Goal: Task Accomplishment & Management: Complete application form

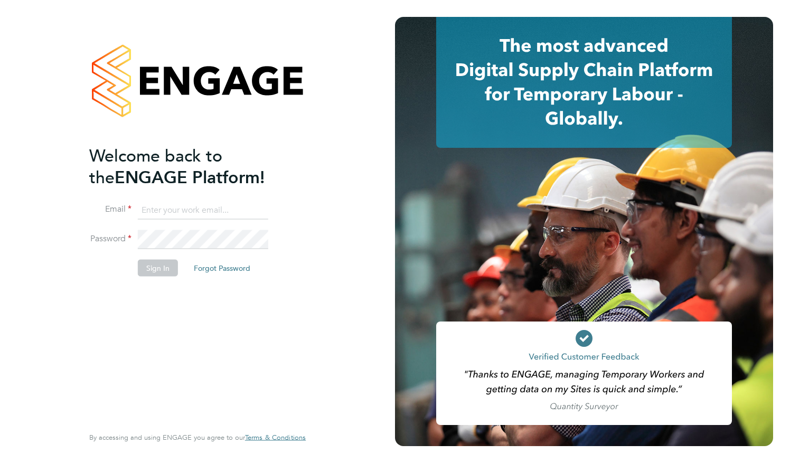
type input "waseemdookhith@hotmail.com"
click at [161, 270] on button "Sign In" at bounding box center [158, 267] width 40 height 17
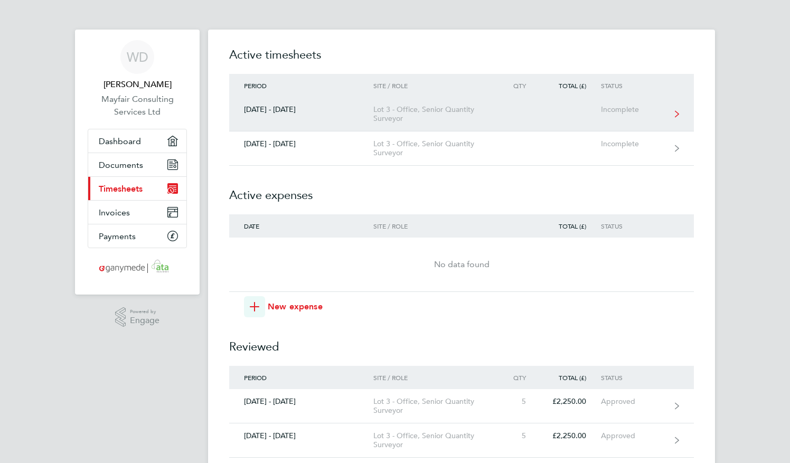
click at [406, 106] on div "Lot 3 - Office, Senior Quantity Surveyor" at bounding box center [433, 114] width 121 height 18
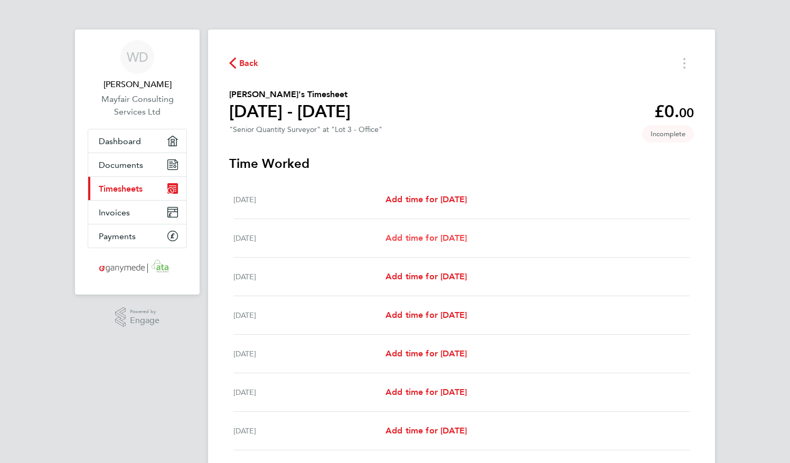
click at [429, 240] on span "Add time for [DATE]" at bounding box center [426, 238] width 81 height 10
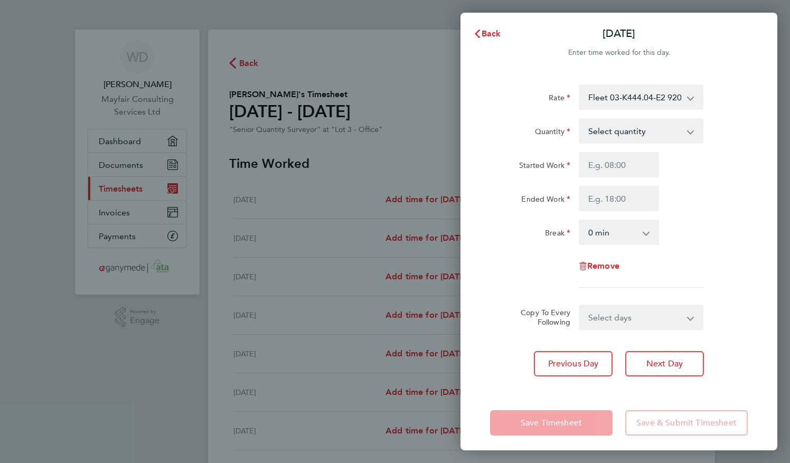
click at [663, 117] on div "Rate Fleet 03-K444.04-E2 9200076921P - 450.00 Bordon Enabling Works 03-K104.01-…" at bounding box center [619, 186] width 258 height 203
click at [666, 127] on select "Select quantity 0.5 1" at bounding box center [635, 130] width 110 height 23
select select "1"
click at [580, 119] on select "Select quantity 0.5 1" at bounding box center [635, 130] width 110 height 23
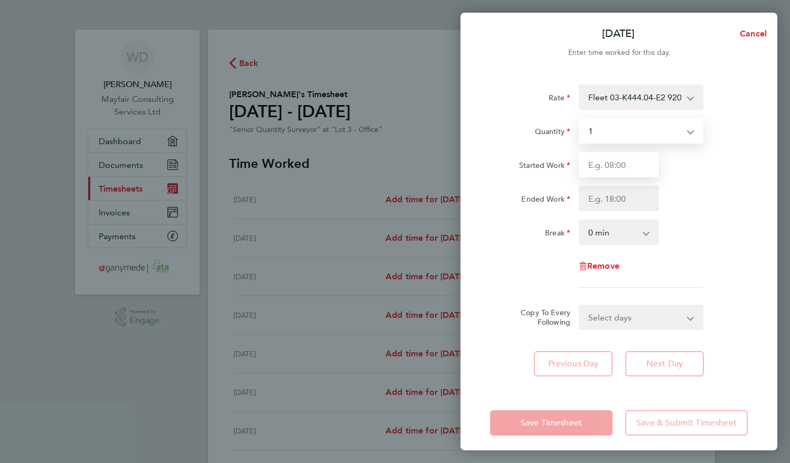
click at [612, 167] on input "Started Work" at bounding box center [619, 164] width 80 height 25
type input "08:00"
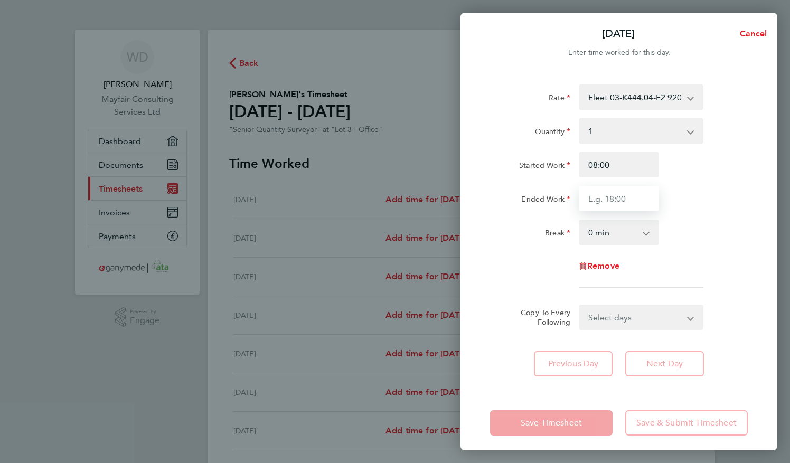
type input "17:00"
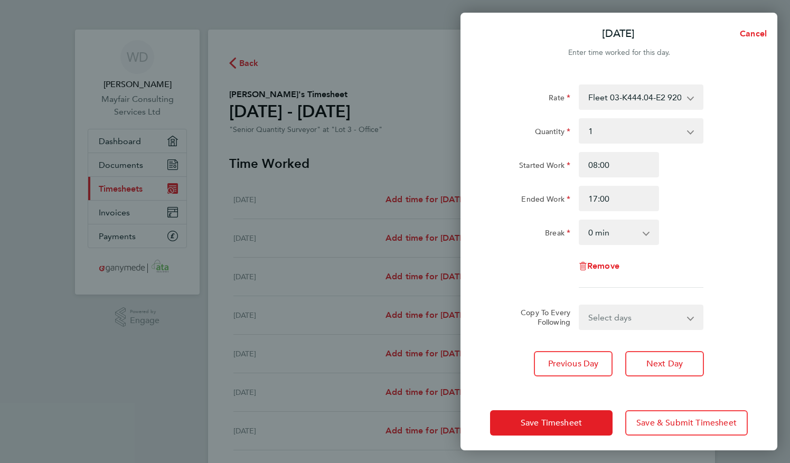
click at [606, 313] on select "Select days Day Weekday (Mon-Fri) Weekend (Sat-Sun) [DATE] [DATE] [DATE] [DATE]…" at bounding box center [635, 317] width 111 height 23
select select "WEEKDAY"
click at [580, 306] on select "Select days Day Weekday (Mon-Fri) Weekend (Sat-Sun) [DATE] [DATE] [DATE] [DATE]…" at bounding box center [635, 317] width 111 height 23
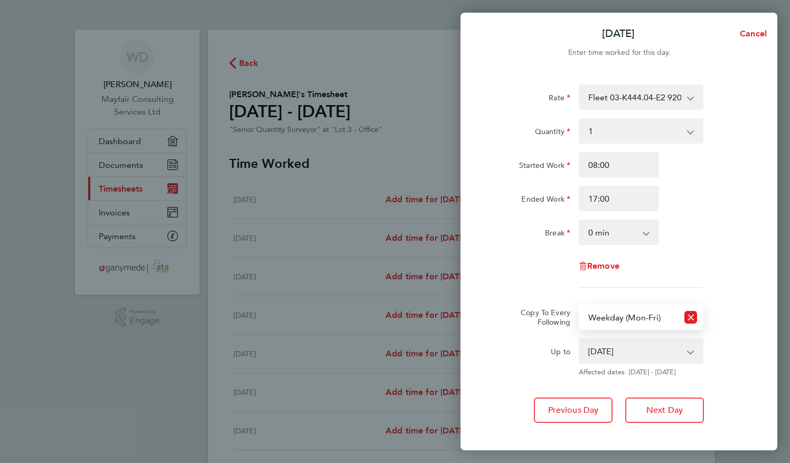
click at [623, 351] on select "[DATE] [DATE] [DATE] [DATE] [DATE]" at bounding box center [635, 351] width 110 height 23
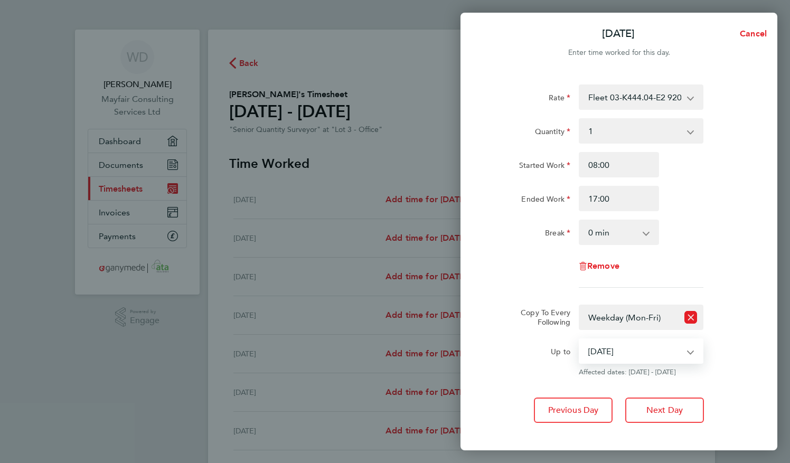
select select "[DATE]"
click at [580, 340] on select "[DATE] [DATE] [DATE] [DATE] [DATE]" at bounding box center [635, 351] width 110 height 23
click at [674, 412] on span "Next Day" at bounding box center [664, 410] width 36 height 11
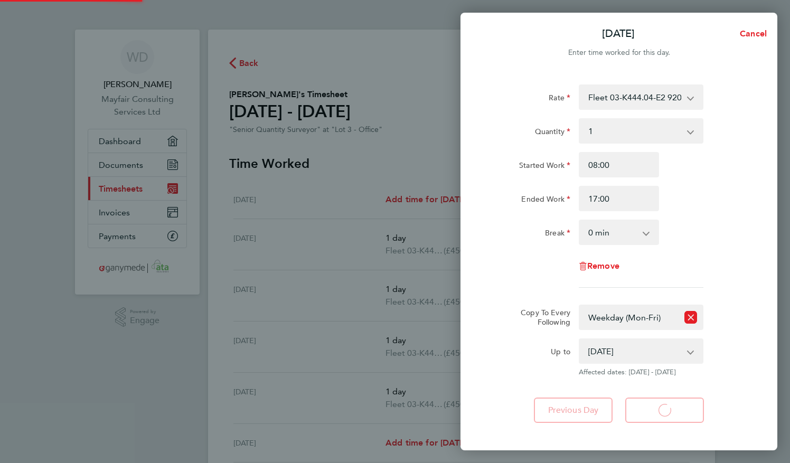
select select "1"
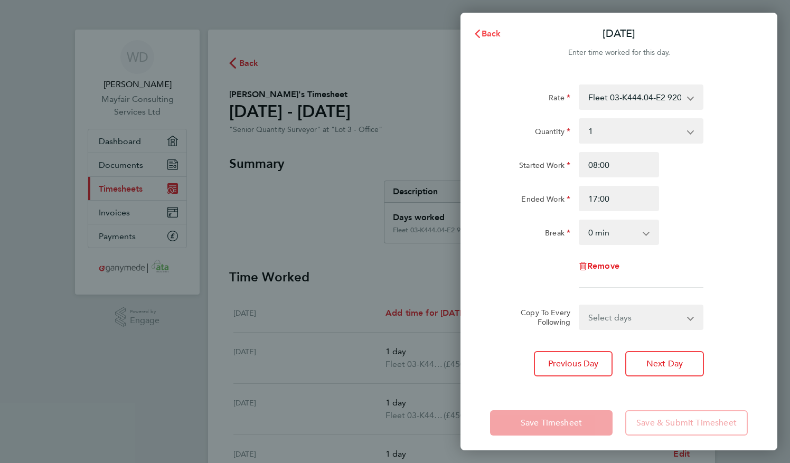
click at [488, 36] on span "Back" at bounding box center [492, 34] width 20 height 10
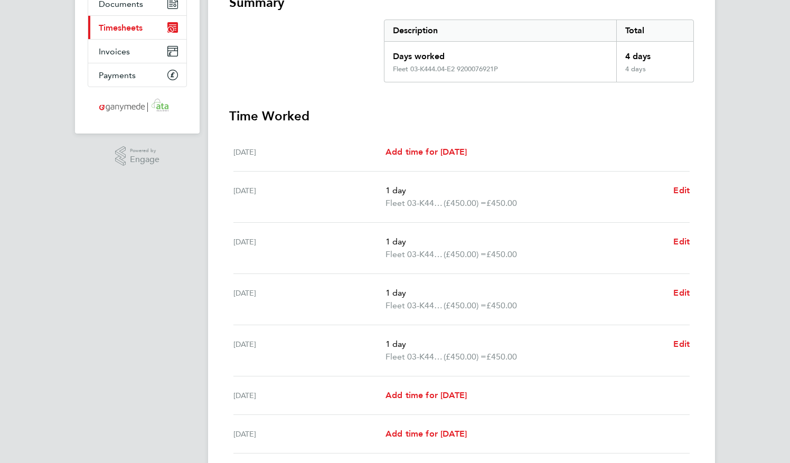
scroll to position [211, 0]
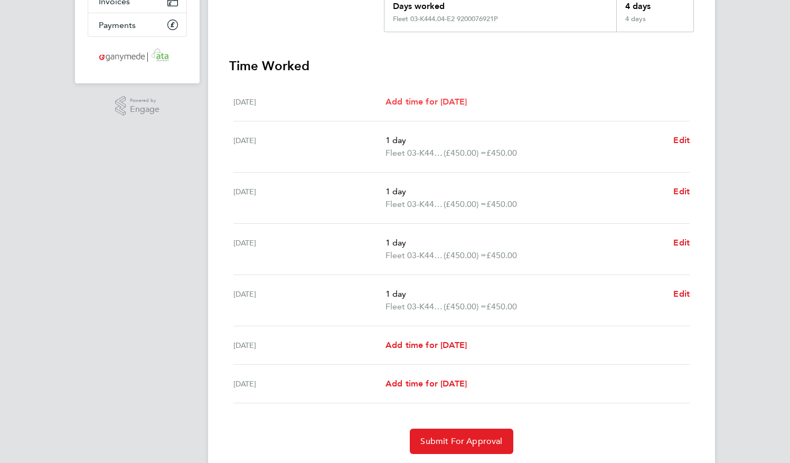
click at [407, 100] on span "Add time for [DATE]" at bounding box center [426, 102] width 81 height 10
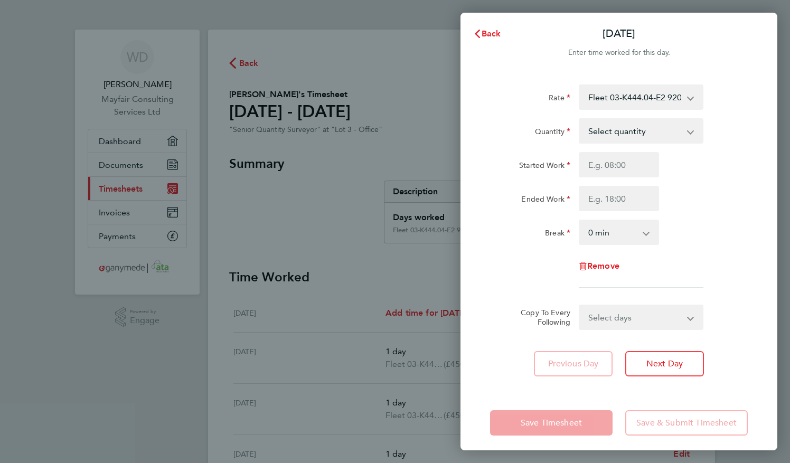
click at [342, 168] on div "Back [DATE] Enter time worked for this day. Rate Fleet 03-K444.04-E2 9200076921…" at bounding box center [395, 231] width 790 height 463
click at [475, 31] on icon "button" at bounding box center [477, 34] width 8 height 8
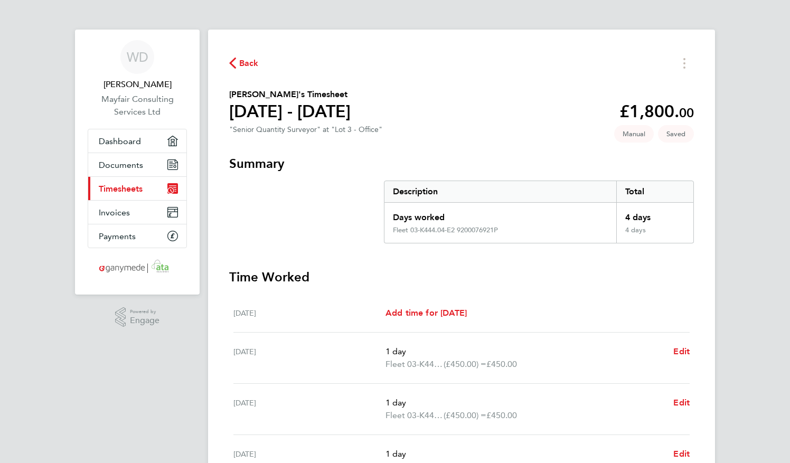
scroll to position [243, 0]
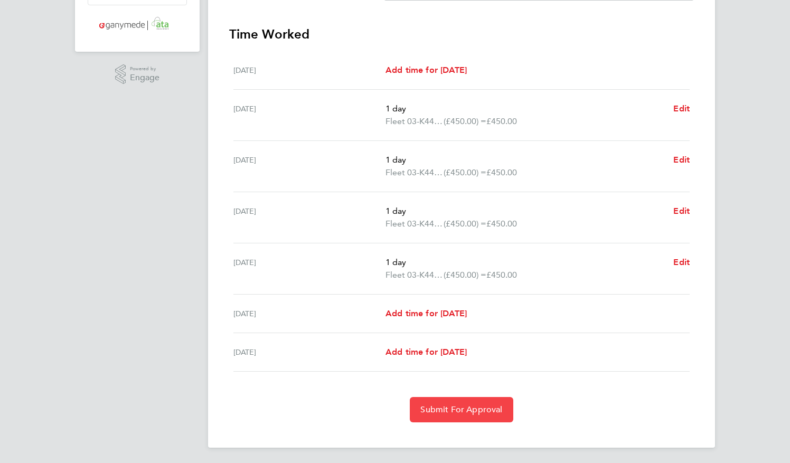
click at [456, 414] on button "Submit For Approval" at bounding box center [461, 409] width 103 height 25
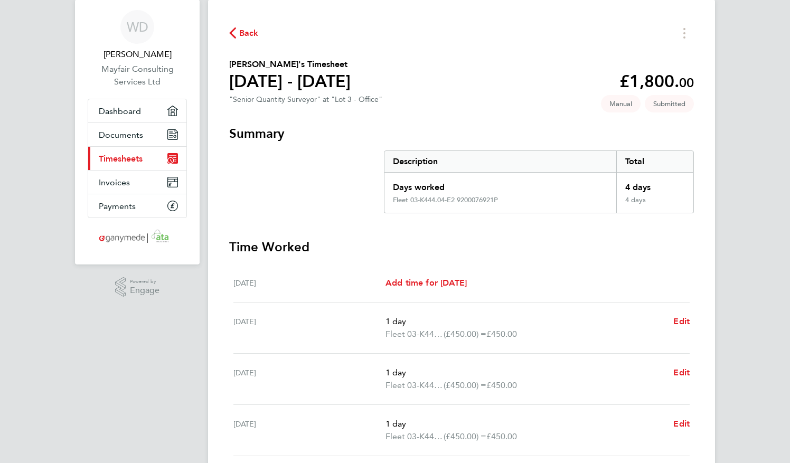
scroll to position [0, 0]
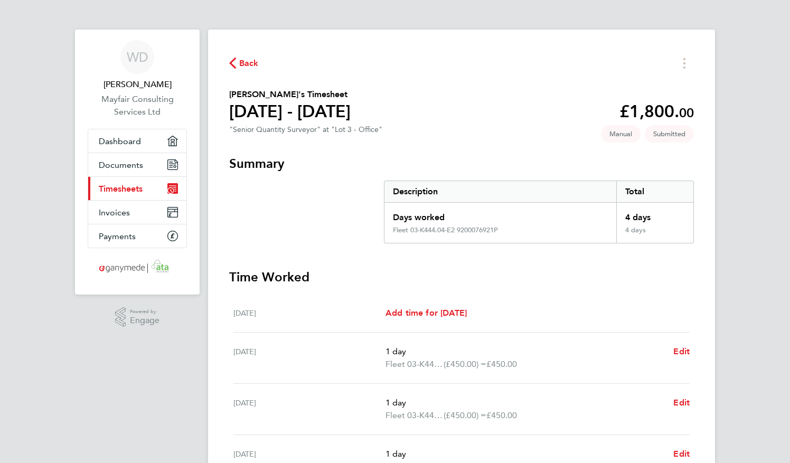
click at [243, 67] on span "Back" at bounding box center [249, 63] width 20 height 13
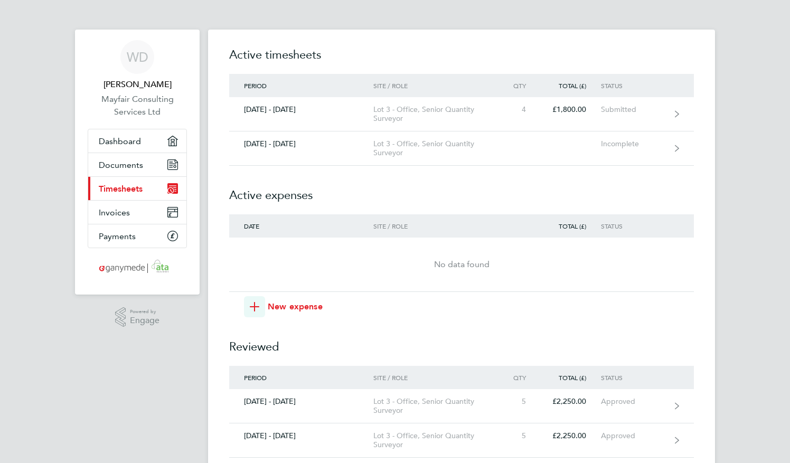
click at [472, 342] on h2 "Reviewed" at bounding box center [461, 341] width 465 height 49
